Goal: Transaction & Acquisition: Obtain resource

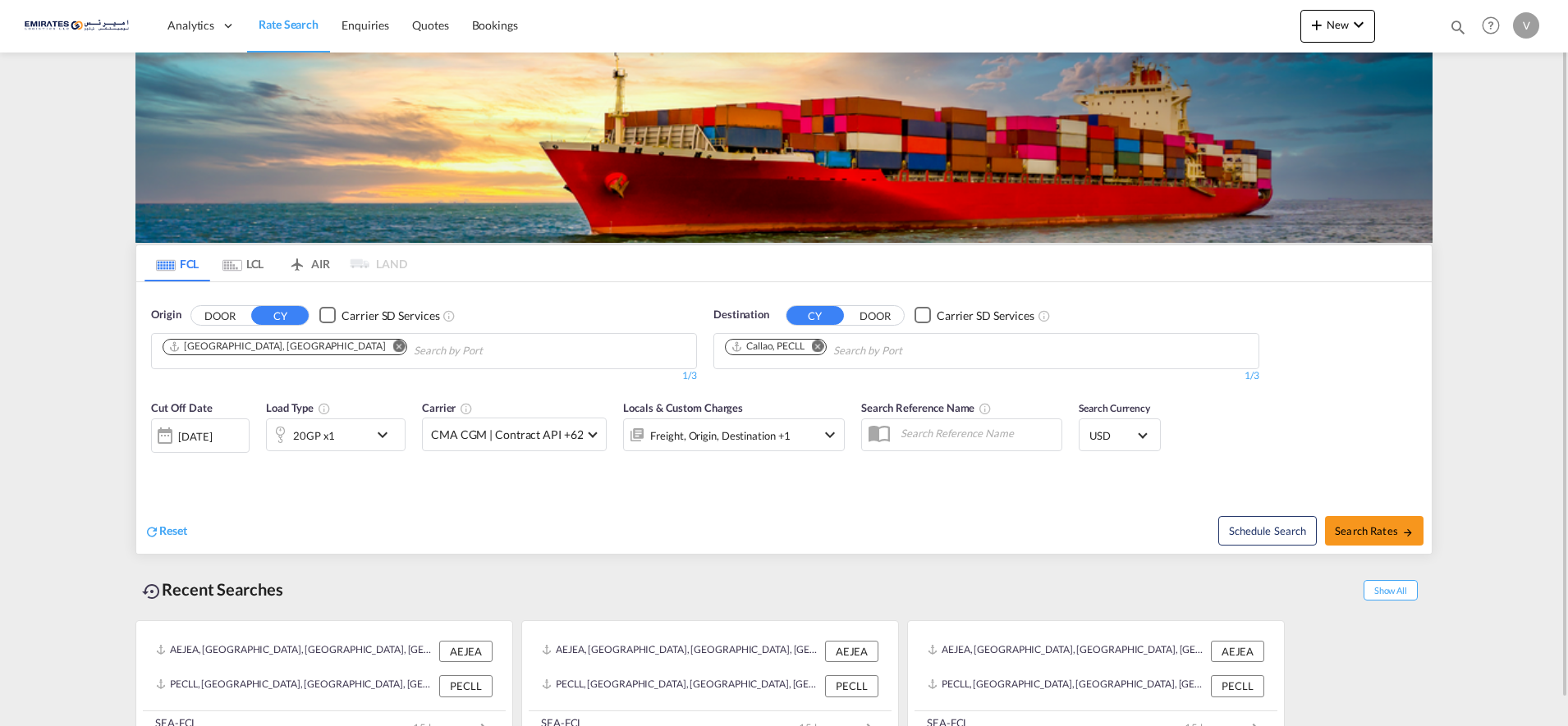
click at [817, 346] on md-icon "Remove" at bounding box center [817, 346] width 12 height 12
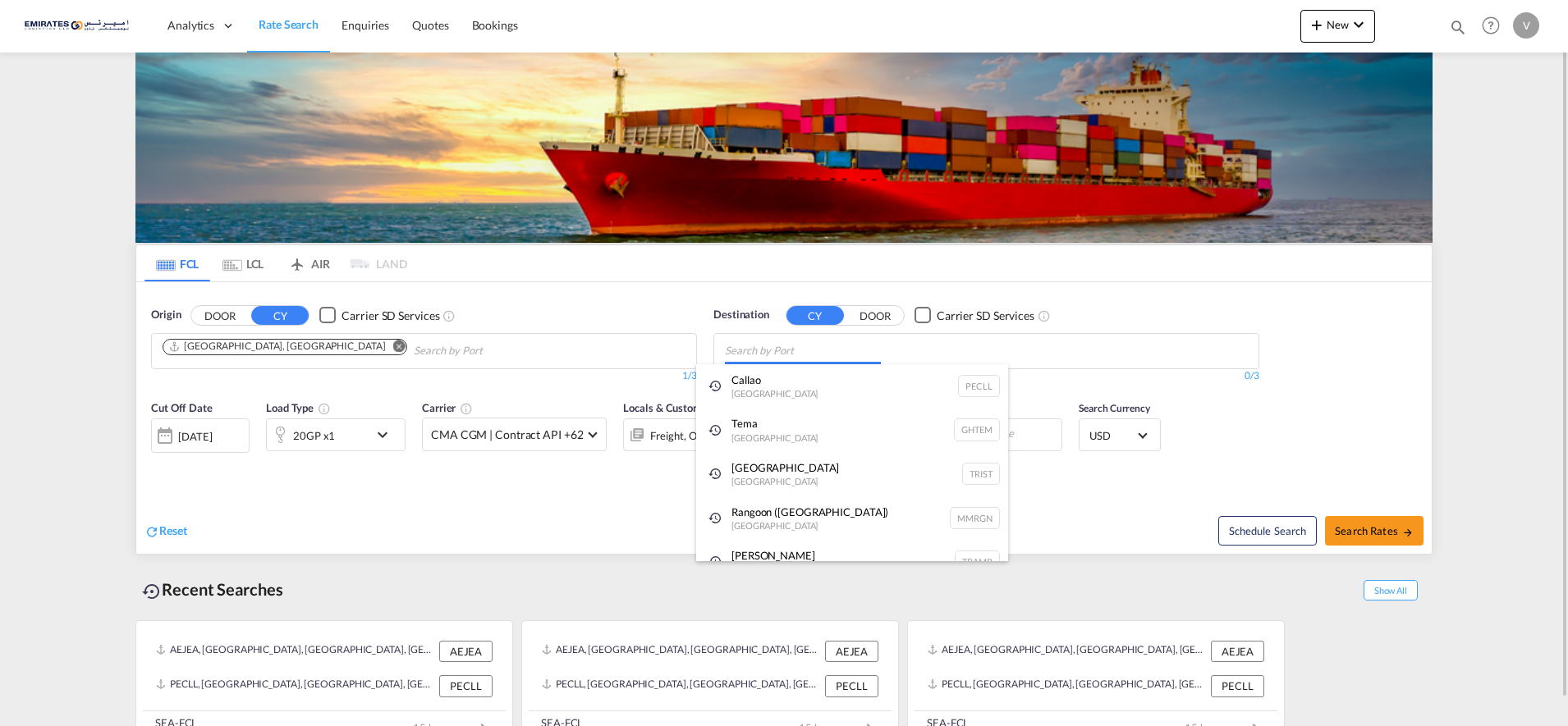
click at [740, 351] on body "Analytics Dashboard Rate Search Enquiries Quotes Bookings" at bounding box center [784, 363] width 1568 height 726
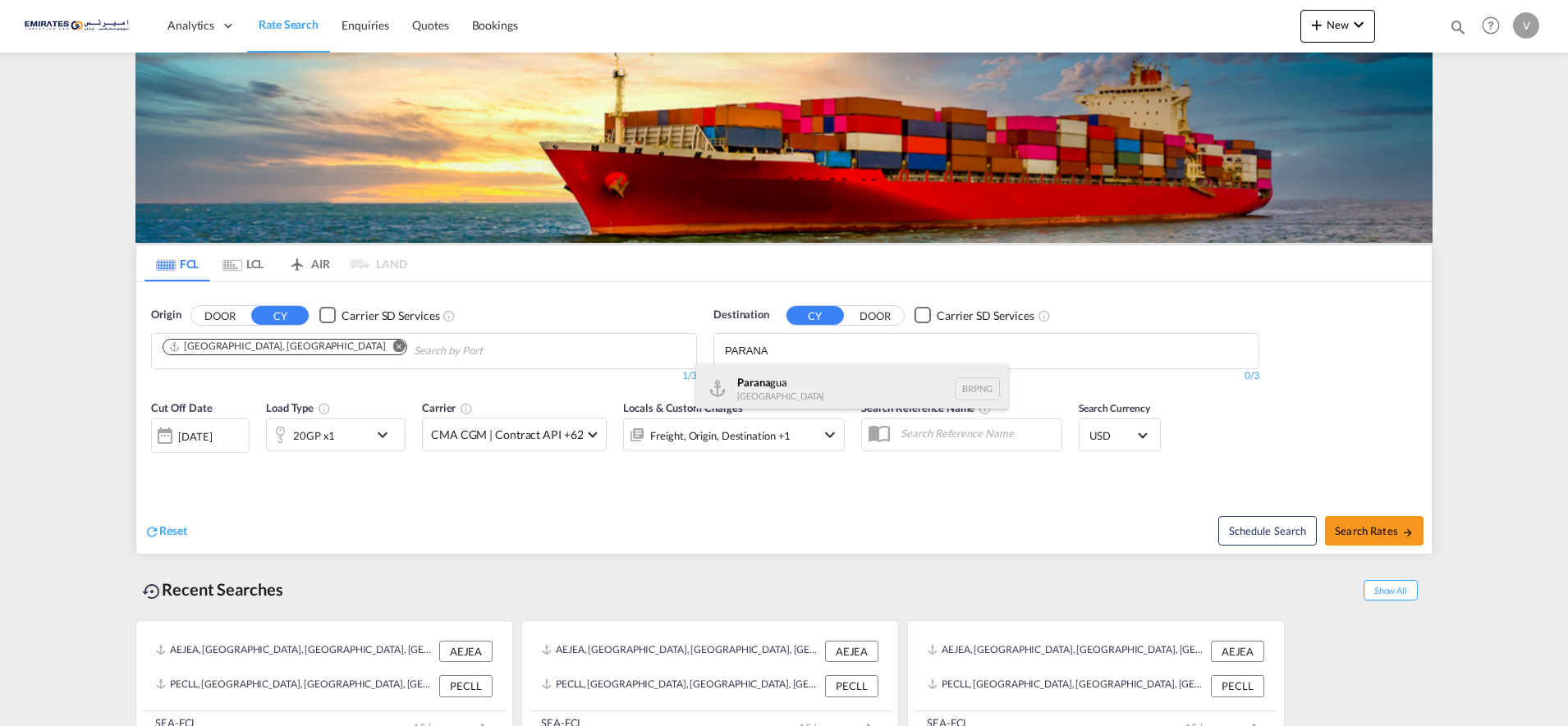
type input "PARANA"
click at [783, 380] on div "Parana gua [GEOGRAPHIC_DATA] BRPNG" at bounding box center [852, 389] width 312 height 50
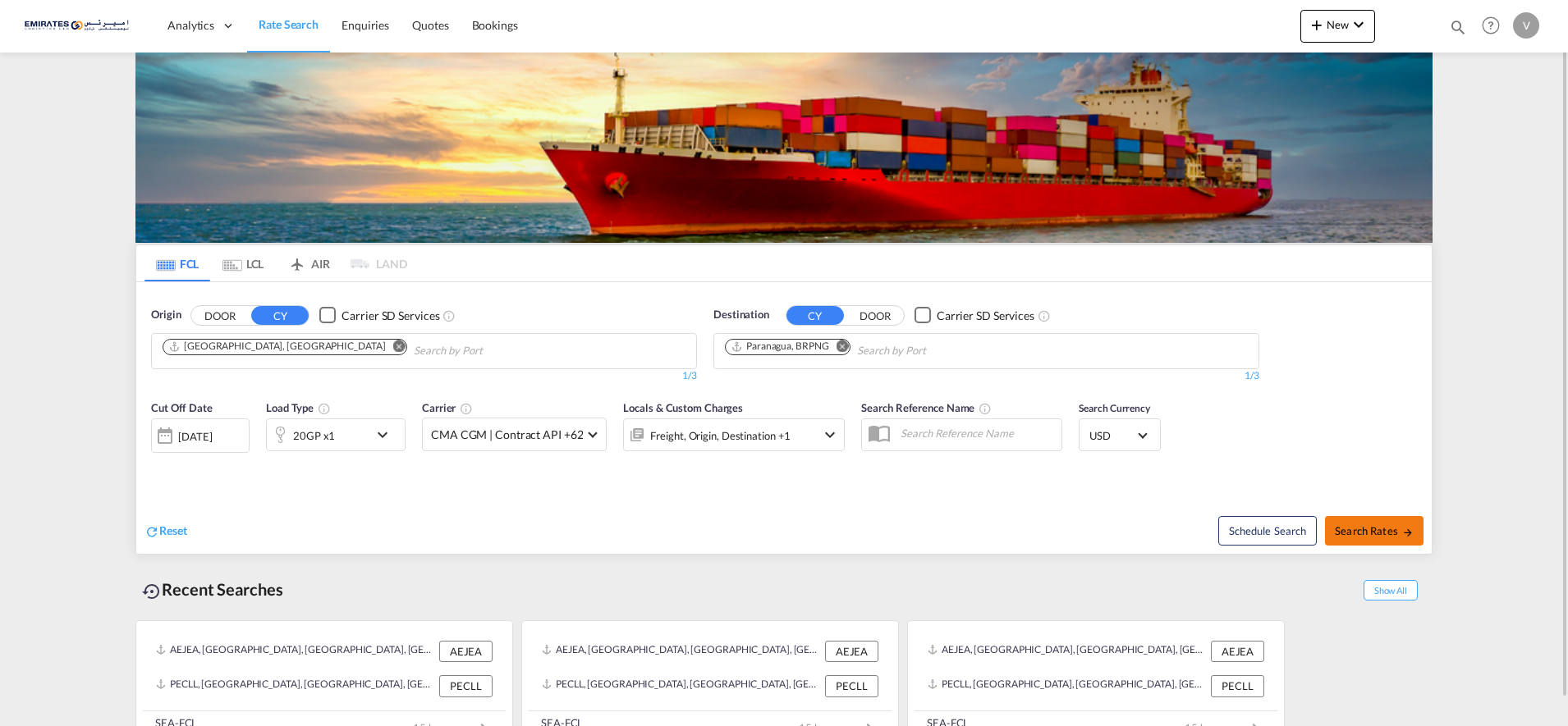
click at [1374, 529] on span "Search Rates" at bounding box center [1374, 531] width 79 height 13
type input "AEJEA to BRPNG / [DATE]"
